Goal: Information Seeking & Learning: Find specific fact

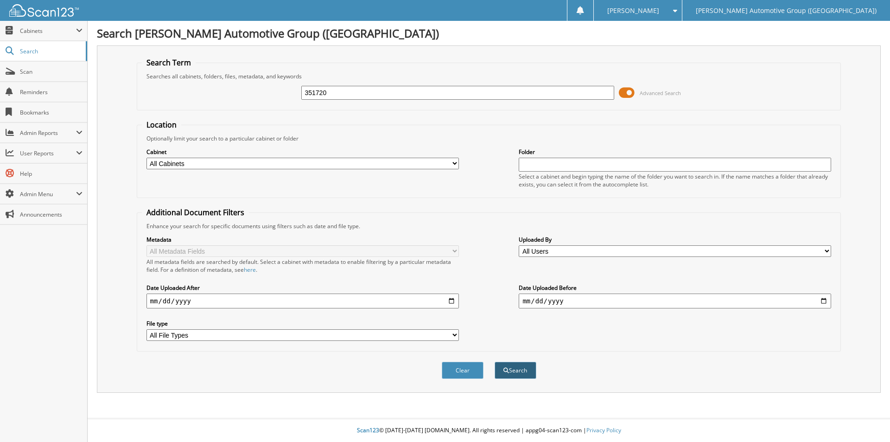
type input "351720"
click at [510, 375] on button "Search" at bounding box center [515, 369] width 42 height 17
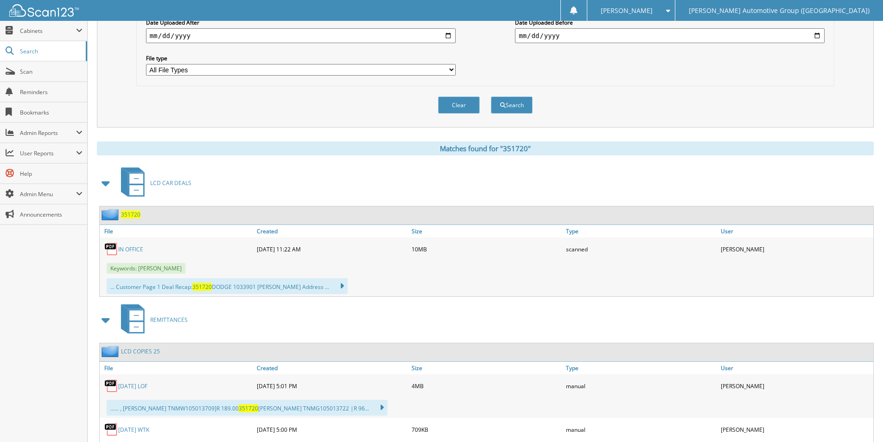
scroll to position [278, 0]
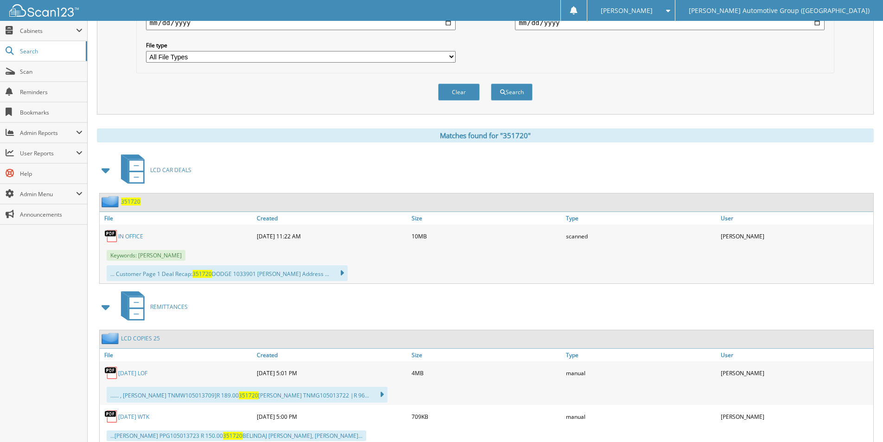
click at [132, 201] on span "351720" at bounding box center [130, 201] width 19 height 8
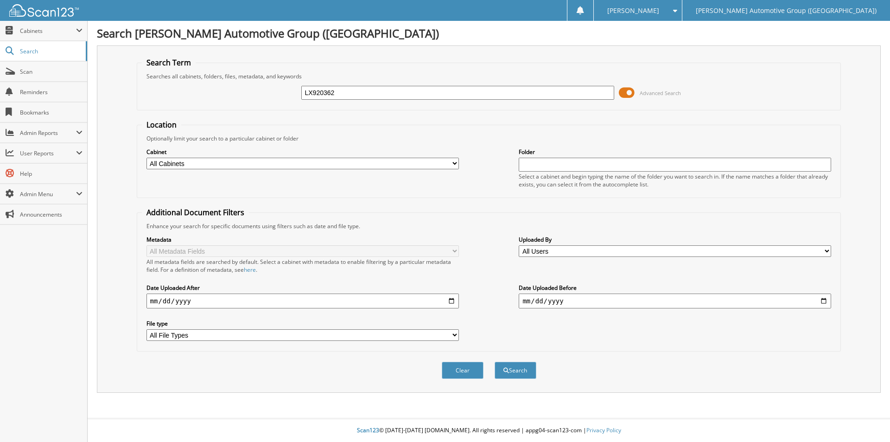
type input "LX920362"
click at [494, 361] on button "Search" at bounding box center [515, 369] width 42 height 17
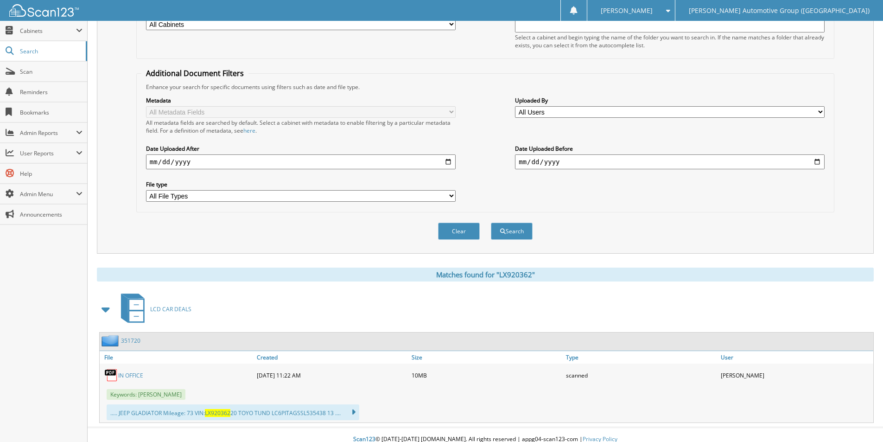
scroll to position [148, 0]
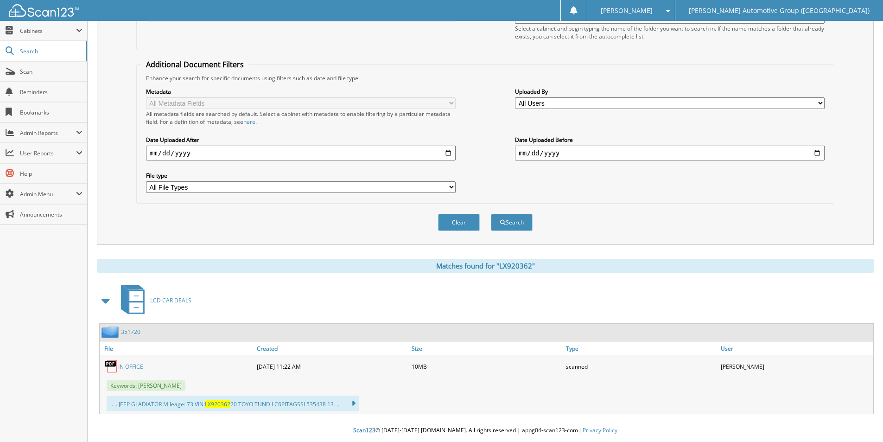
click at [134, 366] on link "IN OFFICE" at bounding box center [130, 366] width 25 height 8
click at [18, 272] on div "Close Cabinets My Company Email Addresses Search Scan" at bounding box center [44, 231] width 88 height 421
click at [48, 73] on span "Scan" at bounding box center [51, 72] width 63 height 8
